Goal: Information Seeking & Learning: Find specific fact

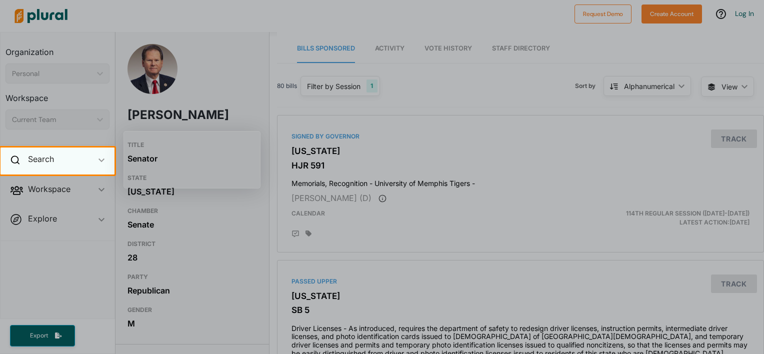
click at [72, 164] on div "Search ic_keyboard_arrow_down" at bounding box center [58, 161] width 114 height 27
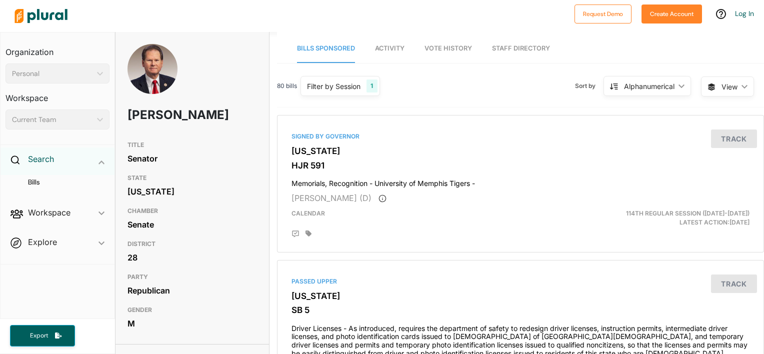
click at [41, 157] on h2 "Search" at bounding box center [41, 159] width 26 height 11
click at [15, 160] on icon at bounding box center [15, 160] width 9 height 9
click at [102, 169] on div "Search ic_keyboard_arrow_down" at bounding box center [58, 161] width 114 height 27
click at [37, 182] on h4 "Bills" at bounding box center [60, 183] width 89 height 10
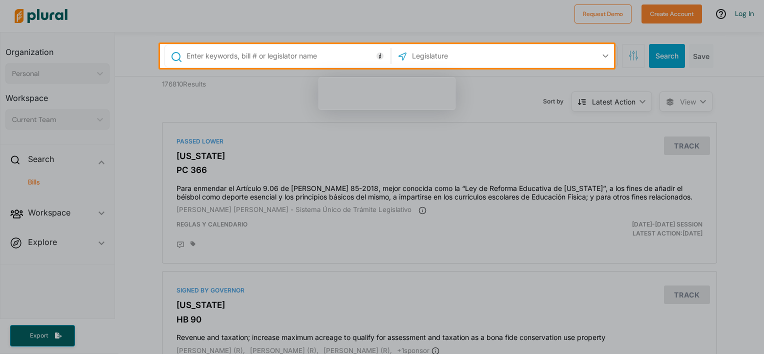
click at [233, 56] on input "text" at bounding box center [287, 56] width 203 height 19
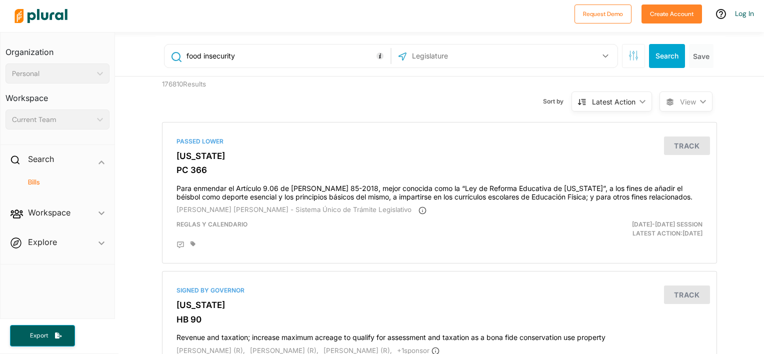
type input "food insecurity"
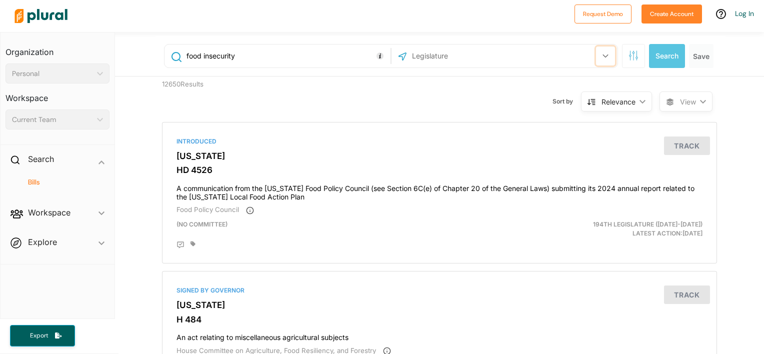
click at [603, 55] on icon "button" at bounding box center [606, 56] width 6 height 4
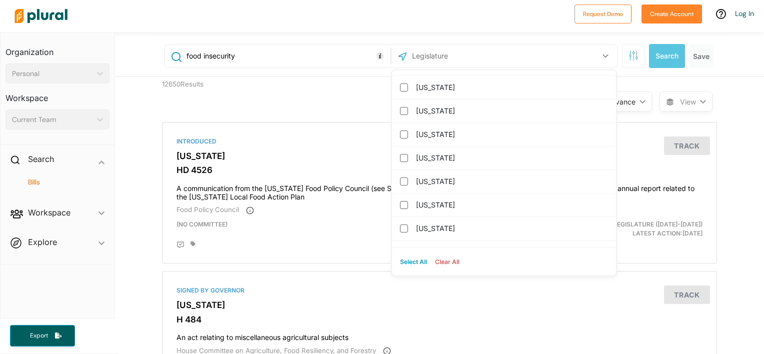
scroll to position [934, 0]
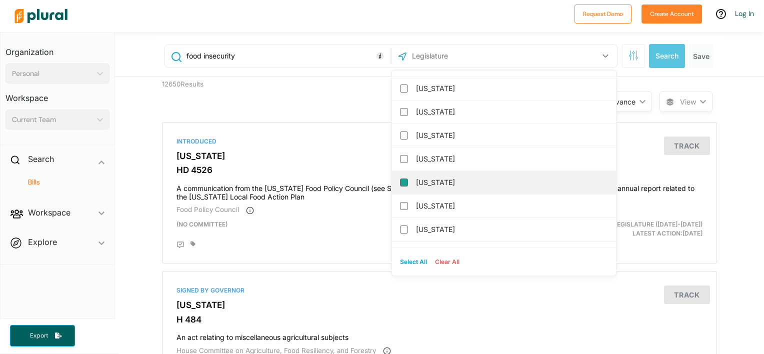
click at [404, 179] on input "[US_STATE]" at bounding box center [404, 183] width 8 height 8
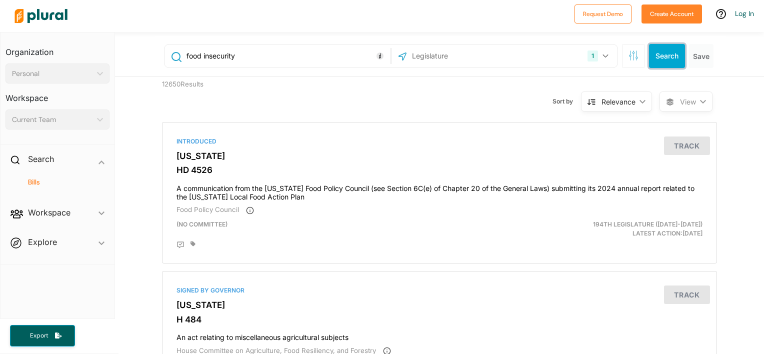
click at [659, 58] on button "Search" at bounding box center [667, 56] width 36 height 24
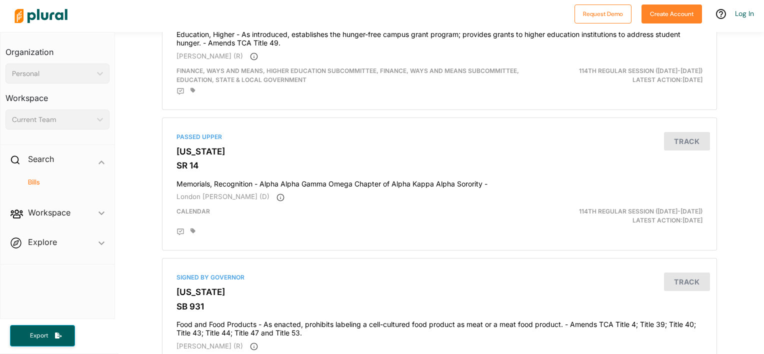
scroll to position [249, 0]
